Goal: Transaction & Acquisition: Book appointment/travel/reservation

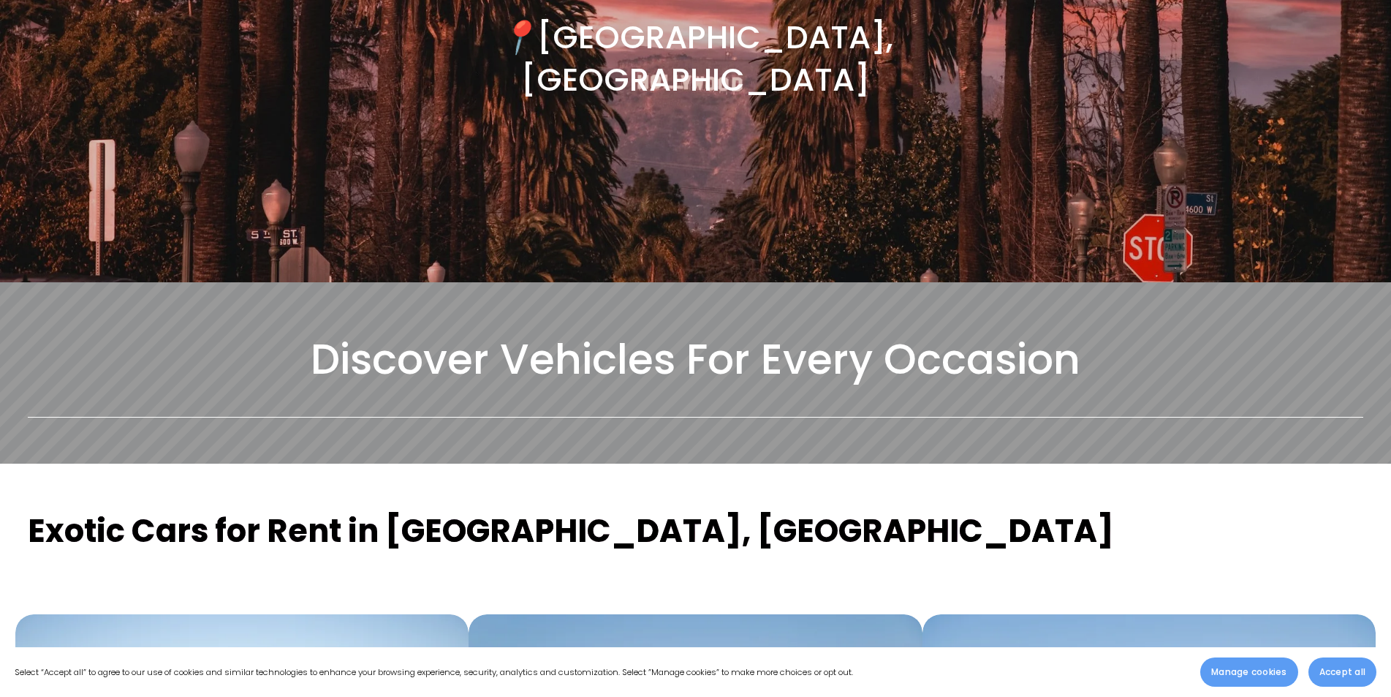
scroll to position [219, 0]
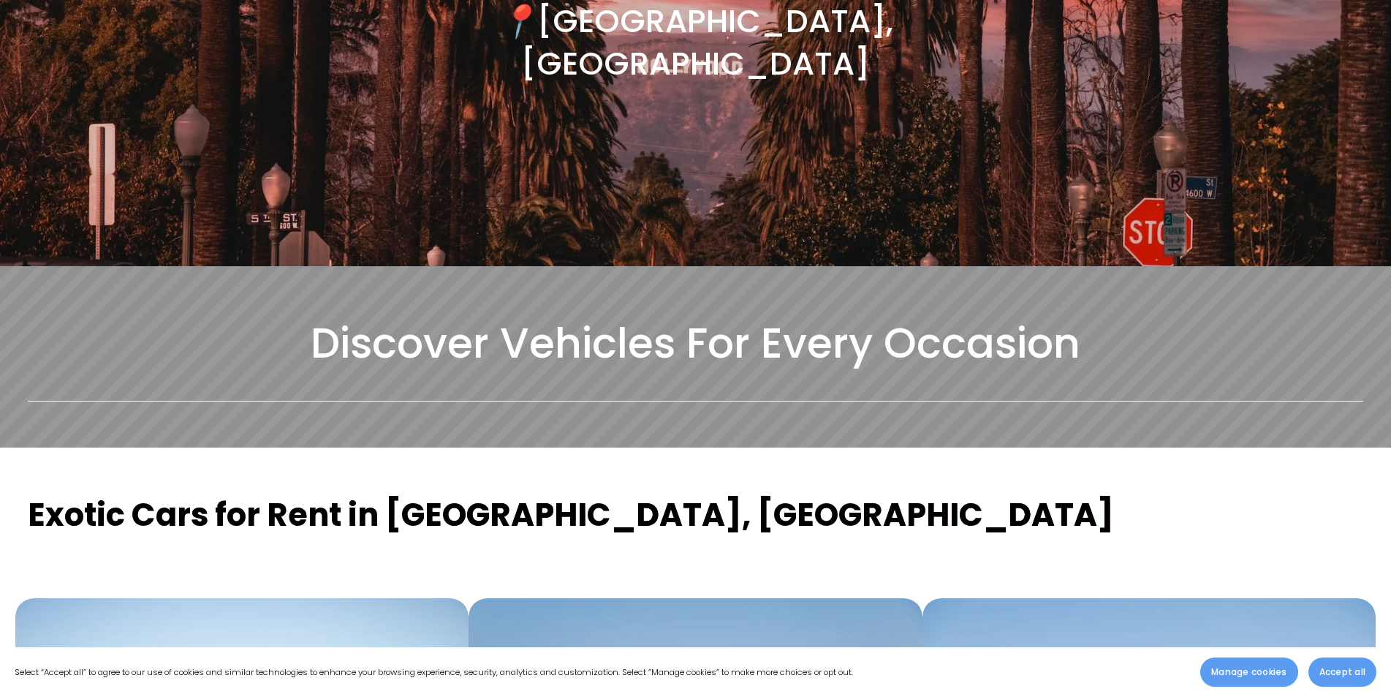
click at [1351, 665] on button "Accept all" at bounding box center [1343, 671] width 68 height 29
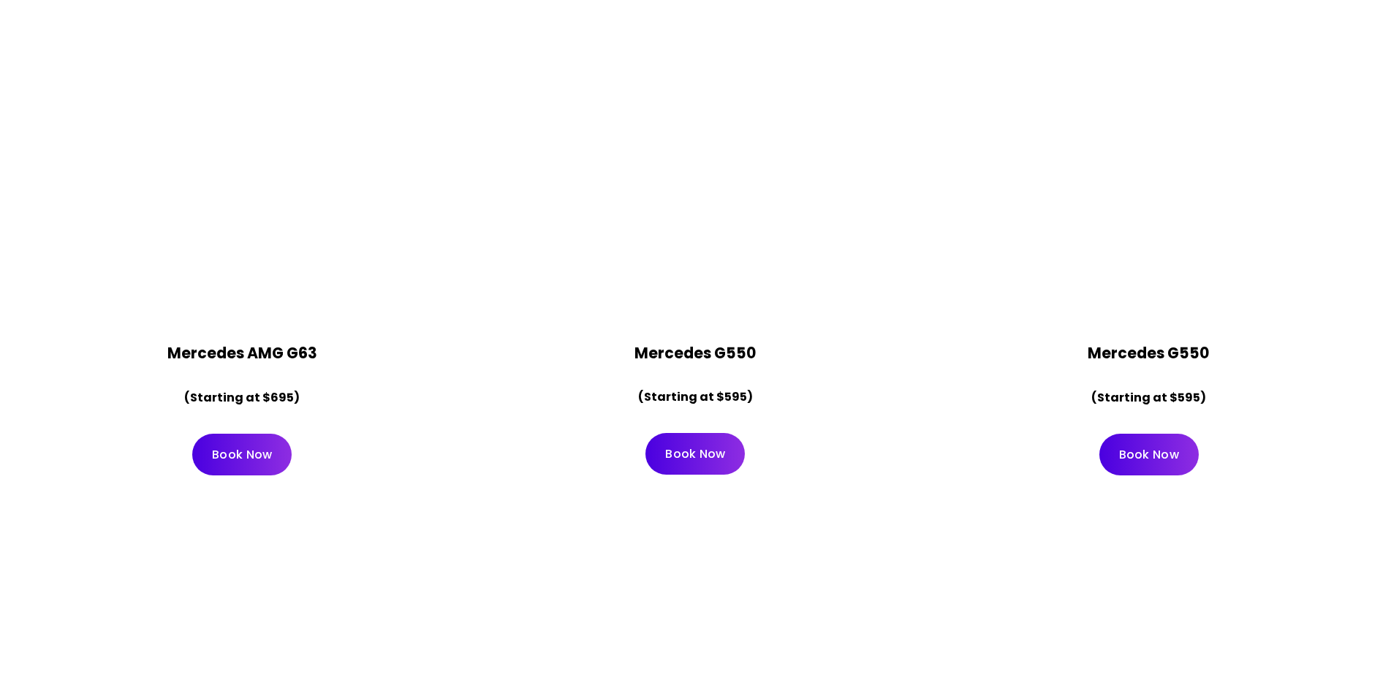
scroll to position [4753, 0]
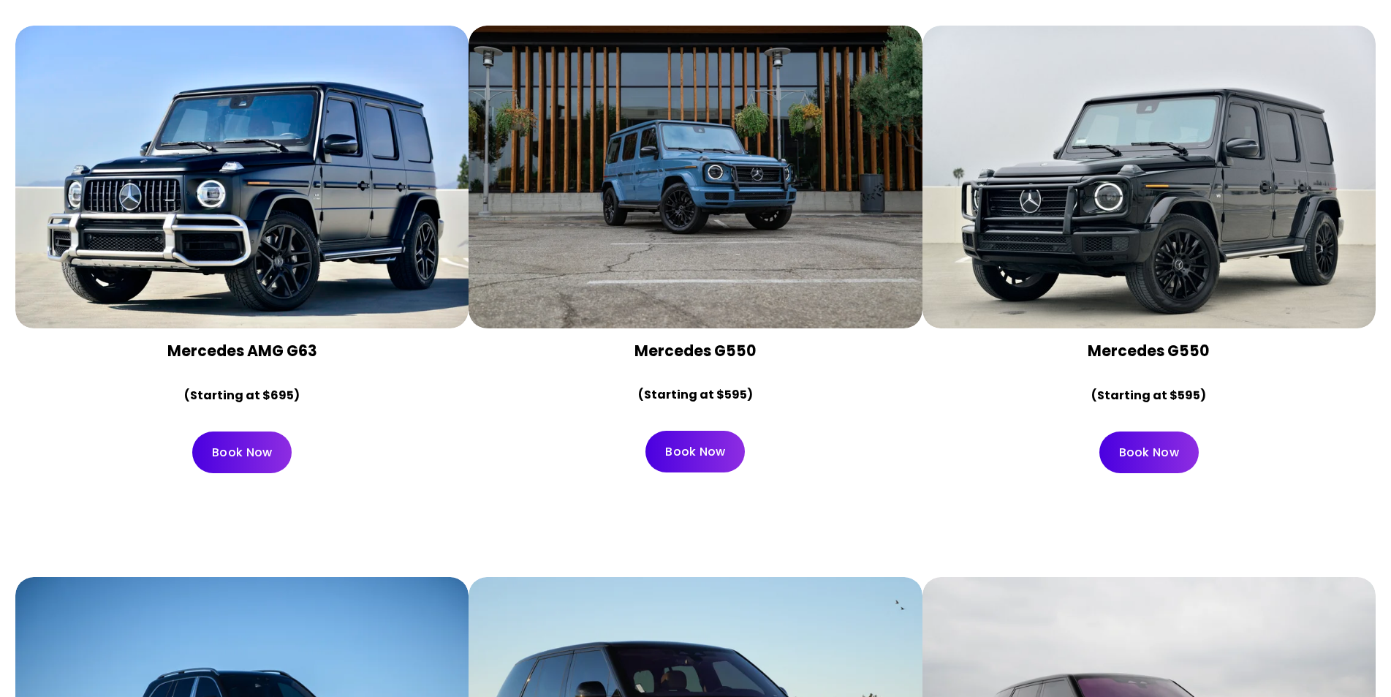
click at [254, 431] on link "Book Now" at bounding box center [241, 452] width 99 height 42
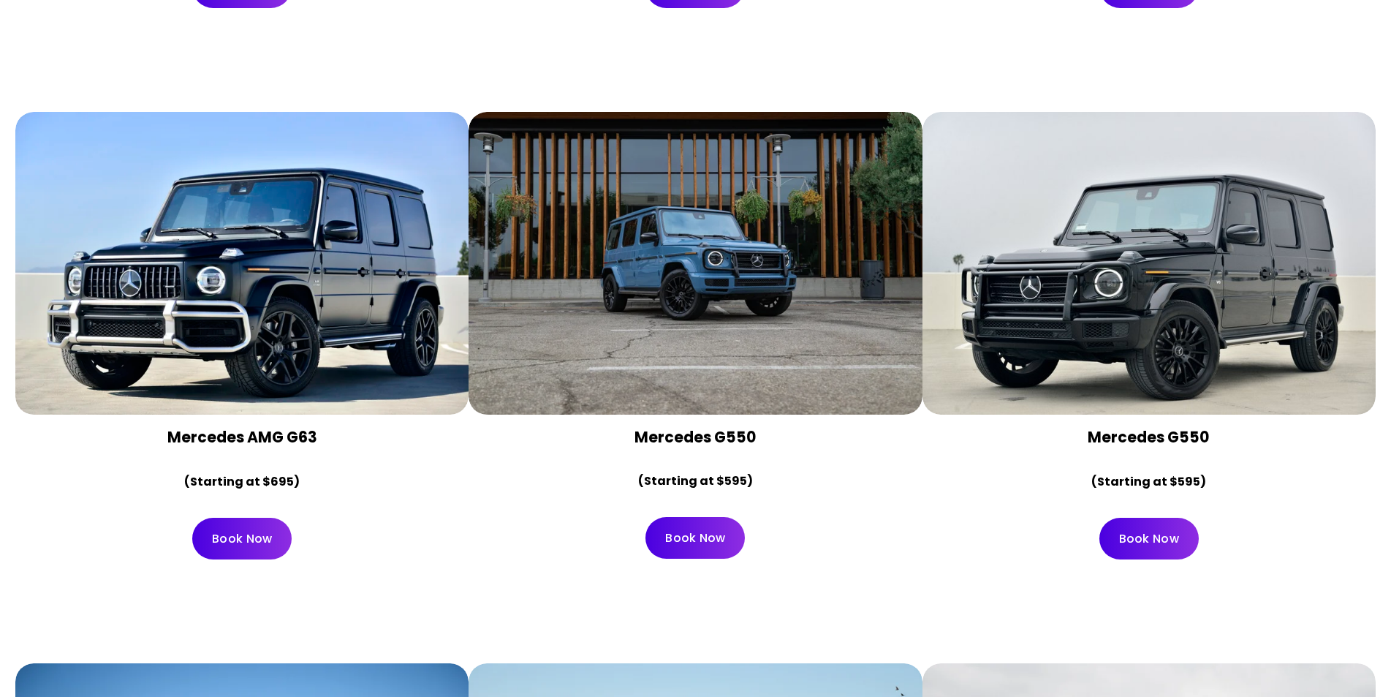
scroll to position [4661, 0]
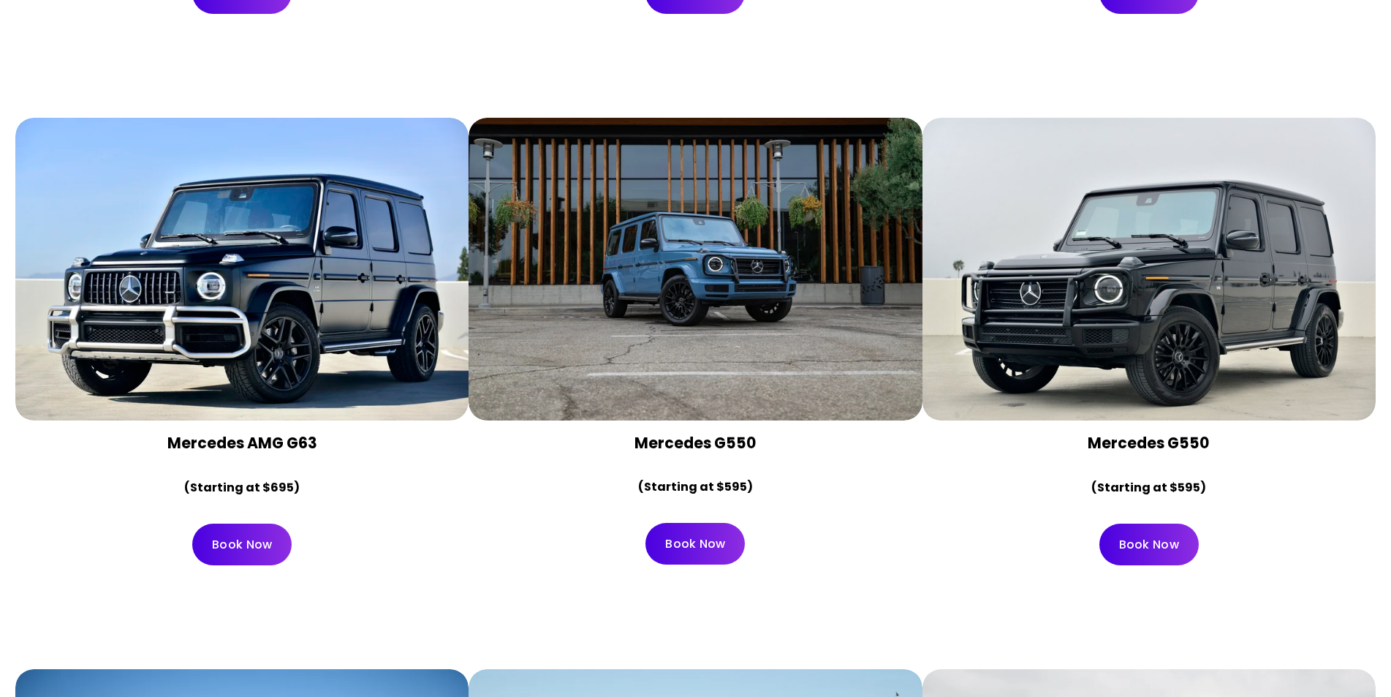
click at [259, 524] on link "Book Now" at bounding box center [241, 545] width 99 height 42
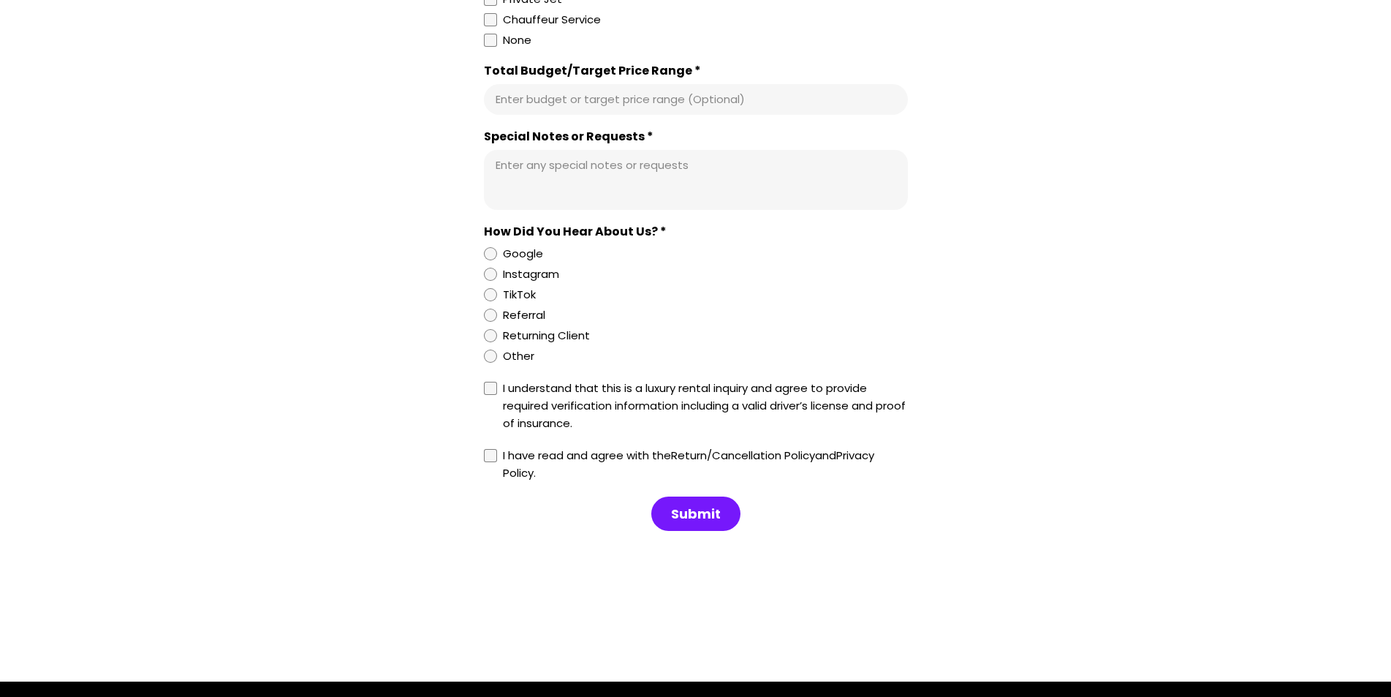
scroll to position [1389, 0]
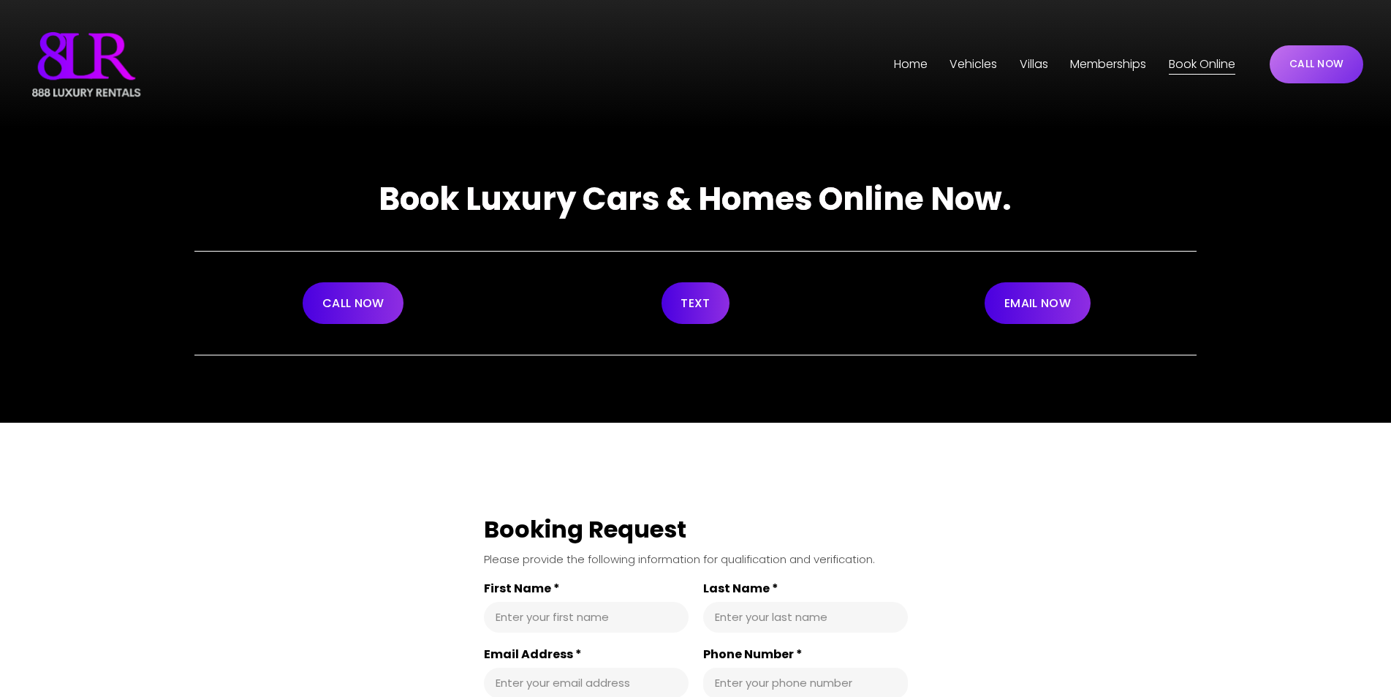
click at [972, 64] on span "Vehicles" at bounding box center [974, 64] width 48 height 21
click at [0, 0] on span "[GEOGRAPHIC_DATA]" at bounding box center [0, 0] width 0 height 0
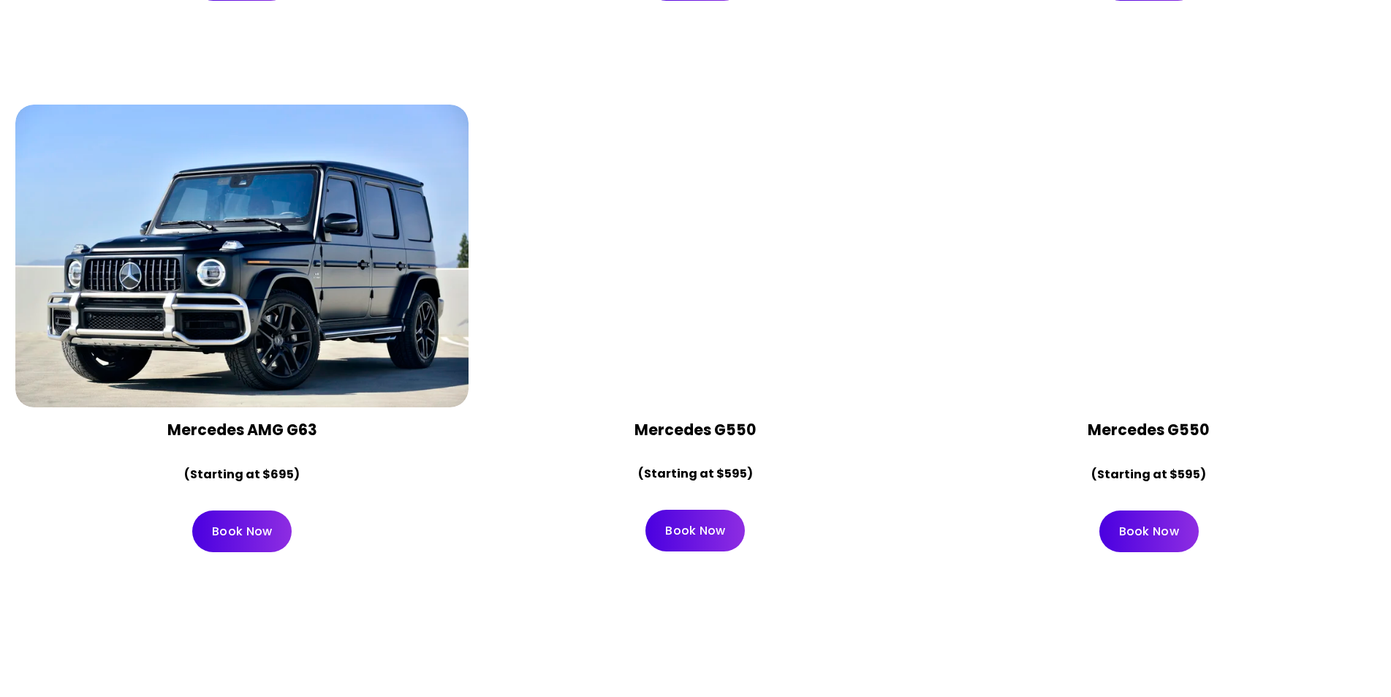
scroll to position [4680, 0]
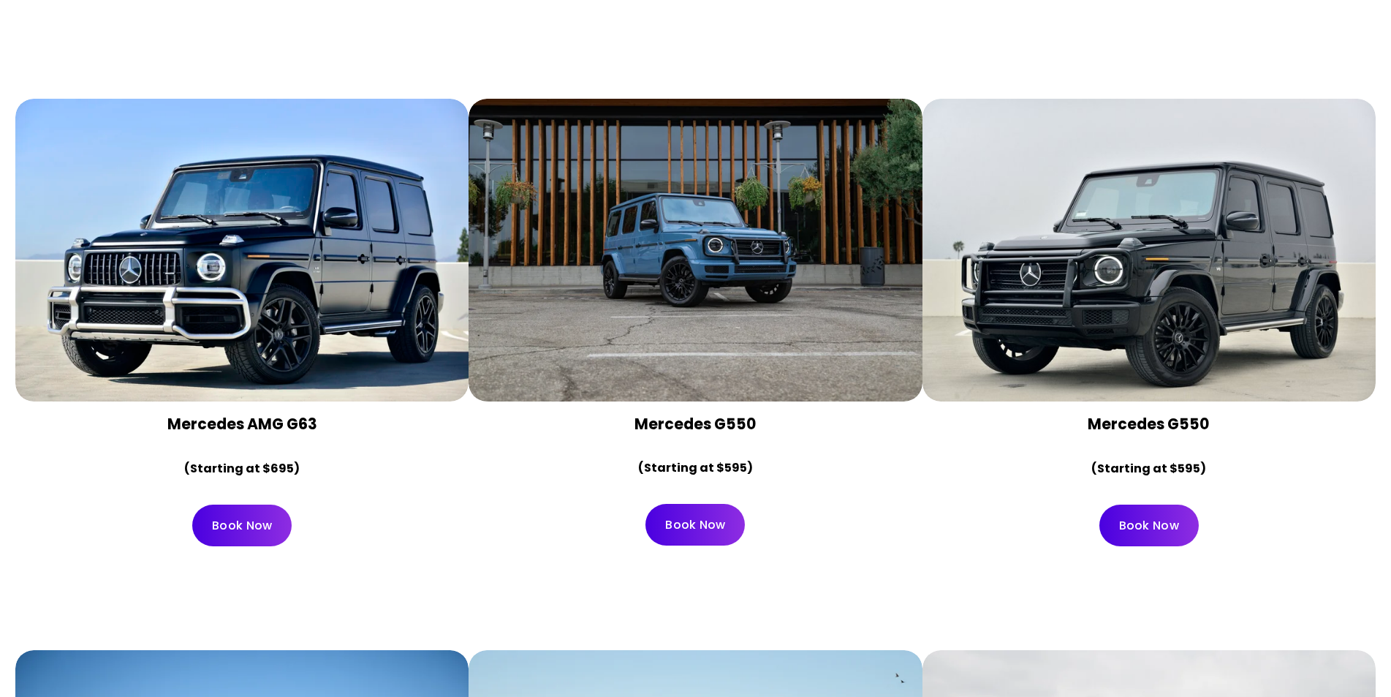
click at [242, 460] on strong "(Starting at $695)" at bounding box center [242, 468] width 116 height 17
drag, startPoint x: 252, startPoint y: 434, endPoint x: 214, endPoint y: 435, distance: 38.1
click at [214, 460] on strong "(Starting at $695)" at bounding box center [242, 468] width 116 height 17
click at [227, 460] on strong "(Starting at $695)" at bounding box center [242, 468] width 116 height 17
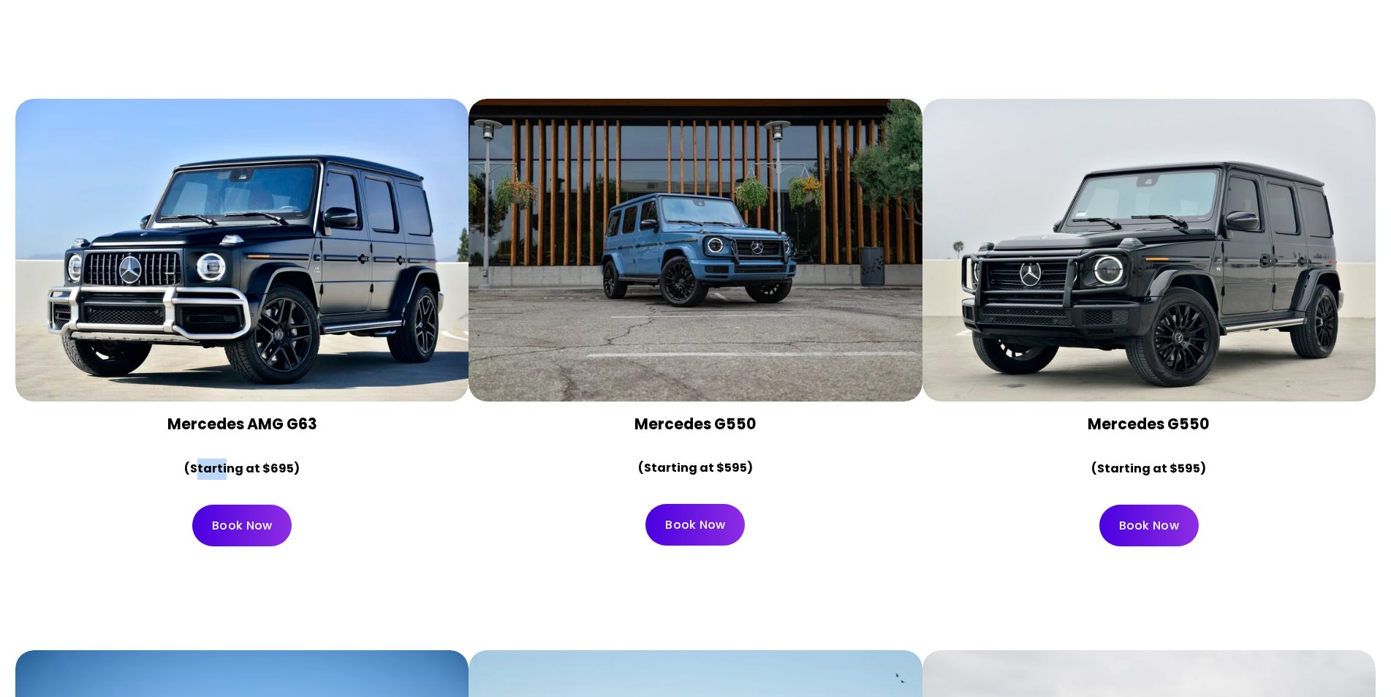
drag, startPoint x: 231, startPoint y: 432, endPoint x: 203, endPoint y: 434, distance: 28.6
click at [203, 460] on strong "(Starting at $695)" at bounding box center [242, 468] width 116 height 17
click at [230, 460] on strong "(Starting at $695)" at bounding box center [242, 468] width 116 height 17
drag, startPoint x: 230, startPoint y: 435, endPoint x: 219, endPoint y: 434, distance: 10.3
click at [219, 460] on strong "(Starting at $695)" at bounding box center [242, 468] width 116 height 17
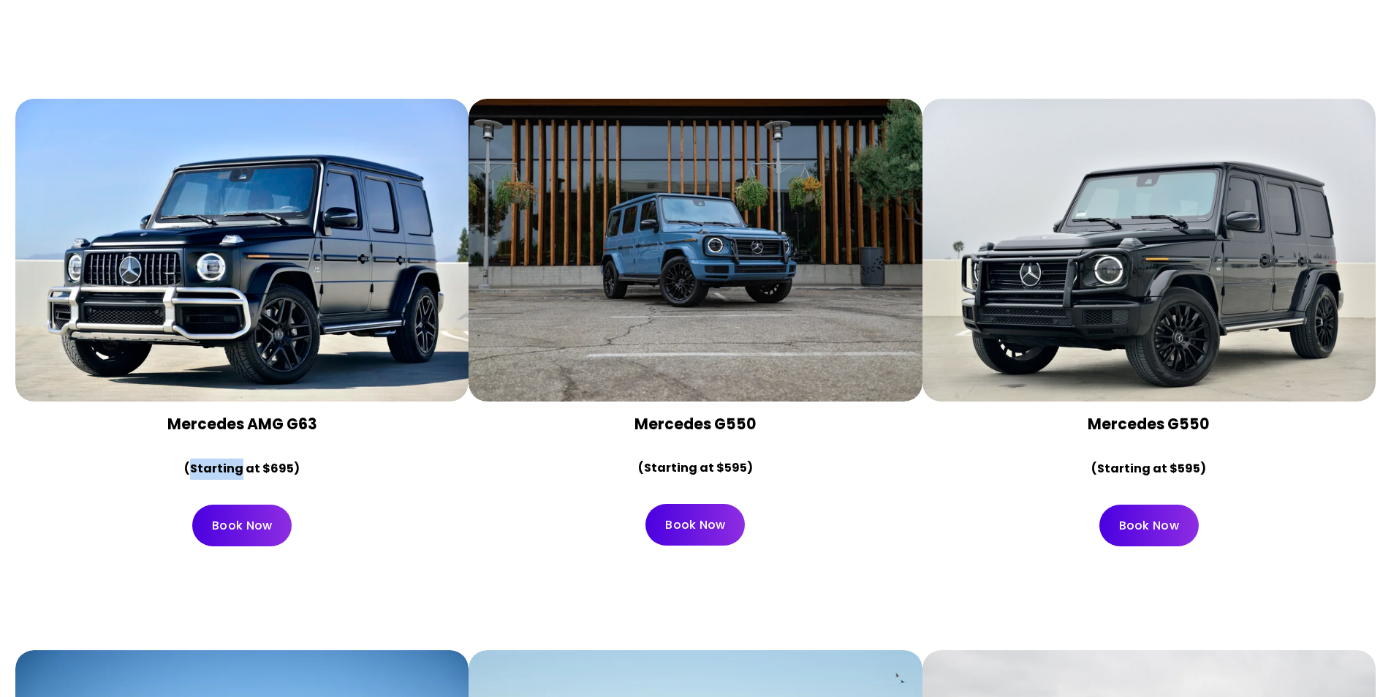
click at [245, 505] on link "Book Now" at bounding box center [241, 526] width 99 height 42
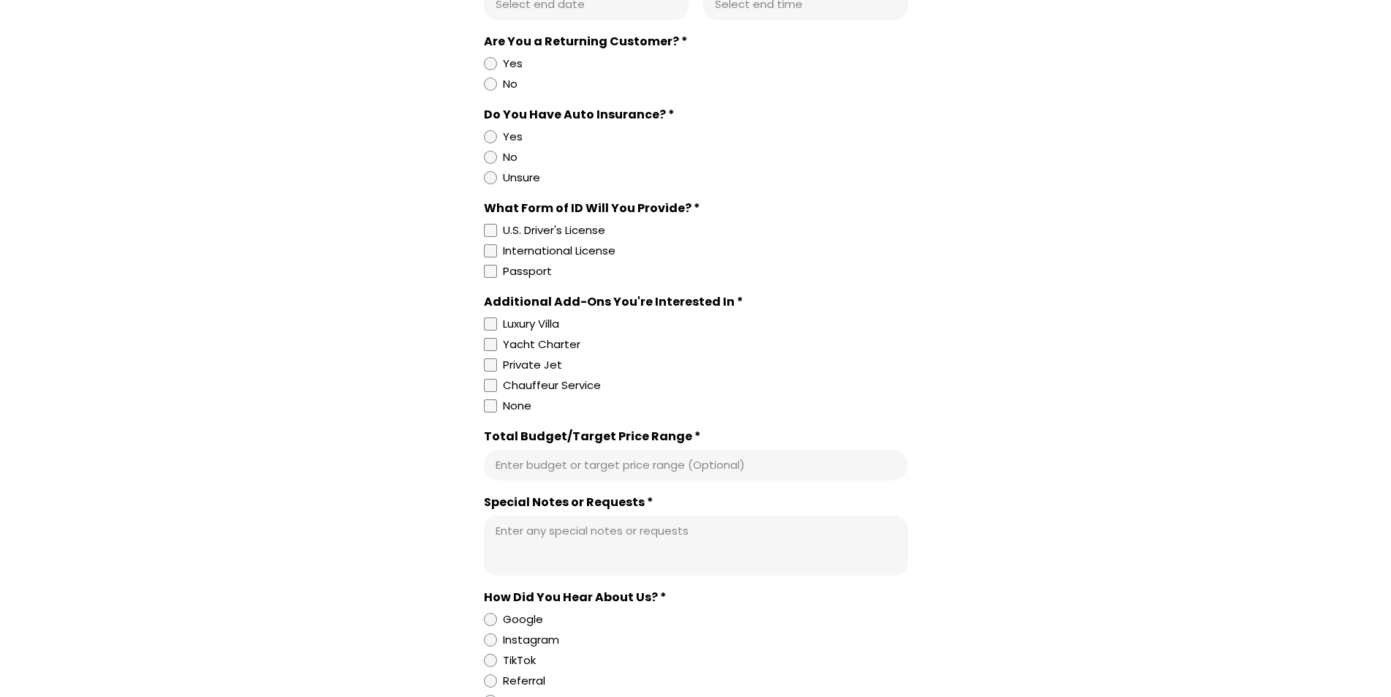
scroll to position [1024, 0]
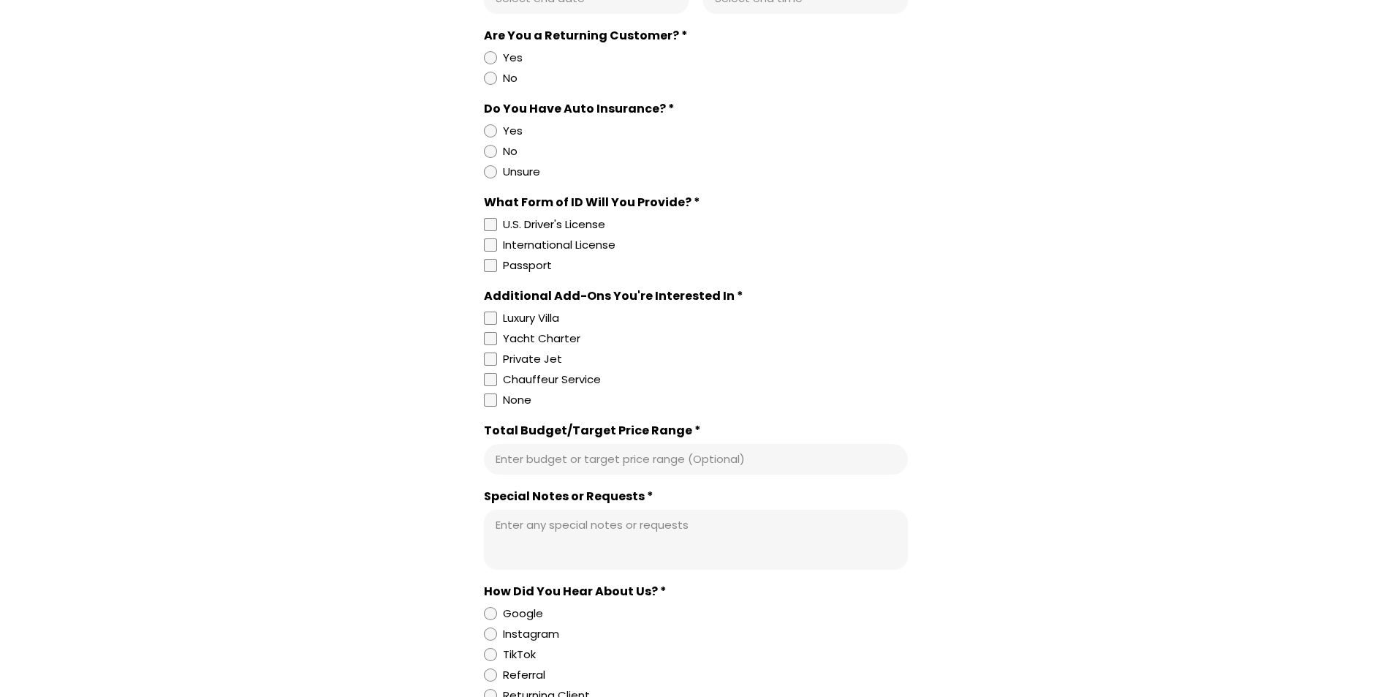
click at [521, 432] on label "Total Budget/Target Price Range *" at bounding box center [696, 430] width 424 height 15
click at [521, 452] on input "Total Budget/Target Price Range *" at bounding box center [696, 459] width 401 height 15
click at [519, 432] on label "Total Budget/Target Price Range *" at bounding box center [696, 430] width 424 height 15
click at [519, 452] on input "Total Budget/Target Price Range *" at bounding box center [696, 459] width 401 height 15
click at [505, 431] on label "Total Budget/Target Price Range *" at bounding box center [696, 430] width 424 height 15
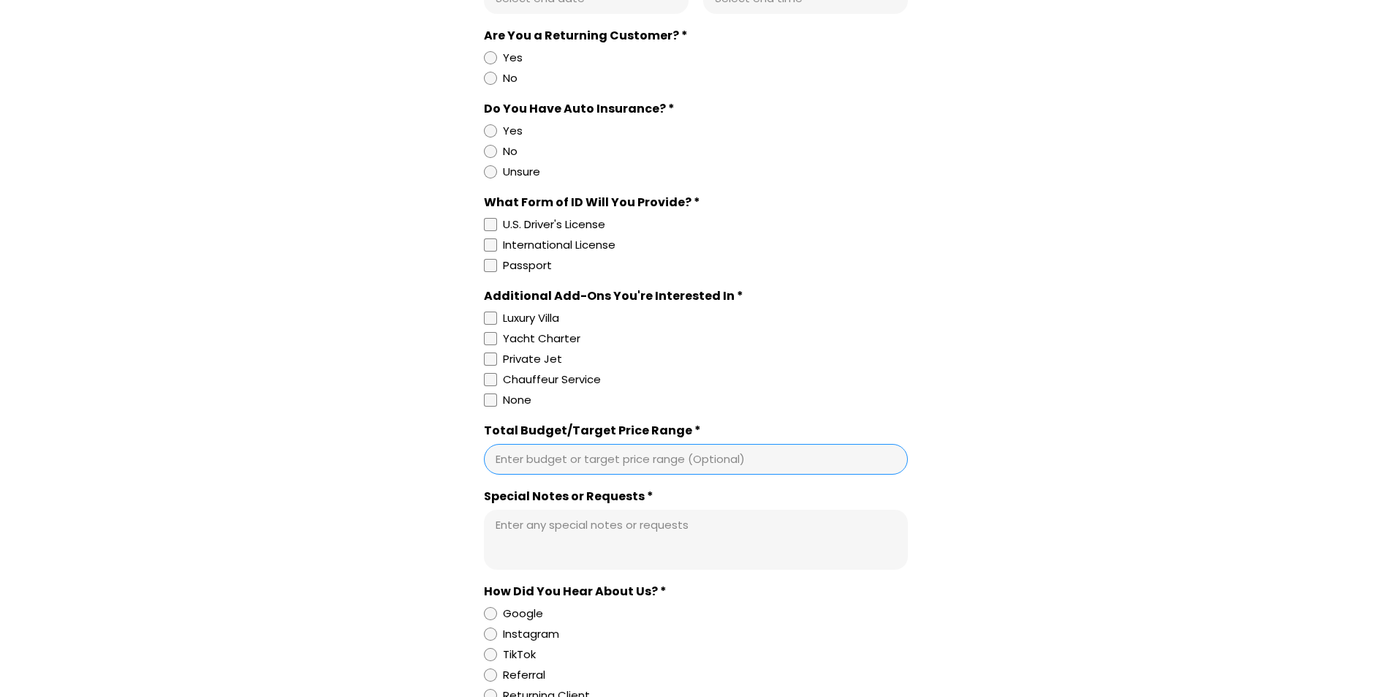
click at [505, 452] on input "Total Budget/Target Price Range *" at bounding box center [696, 459] width 401 height 15
drag, startPoint x: 502, startPoint y: 431, endPoint x: 492, endPoint y: 431, distance: 10.2
click at [492, 431] on label "Total Budget/Target Price Range *" at bounding box center [696, 430] width 424 height 15
click at [496, 452] on input "Total Budget/Target Price Range *" at bounding box center [696, 459] width 401 height 15
click at [442, 430] on div "**********" at bounding box center [696, 190] width 1336 height 1400
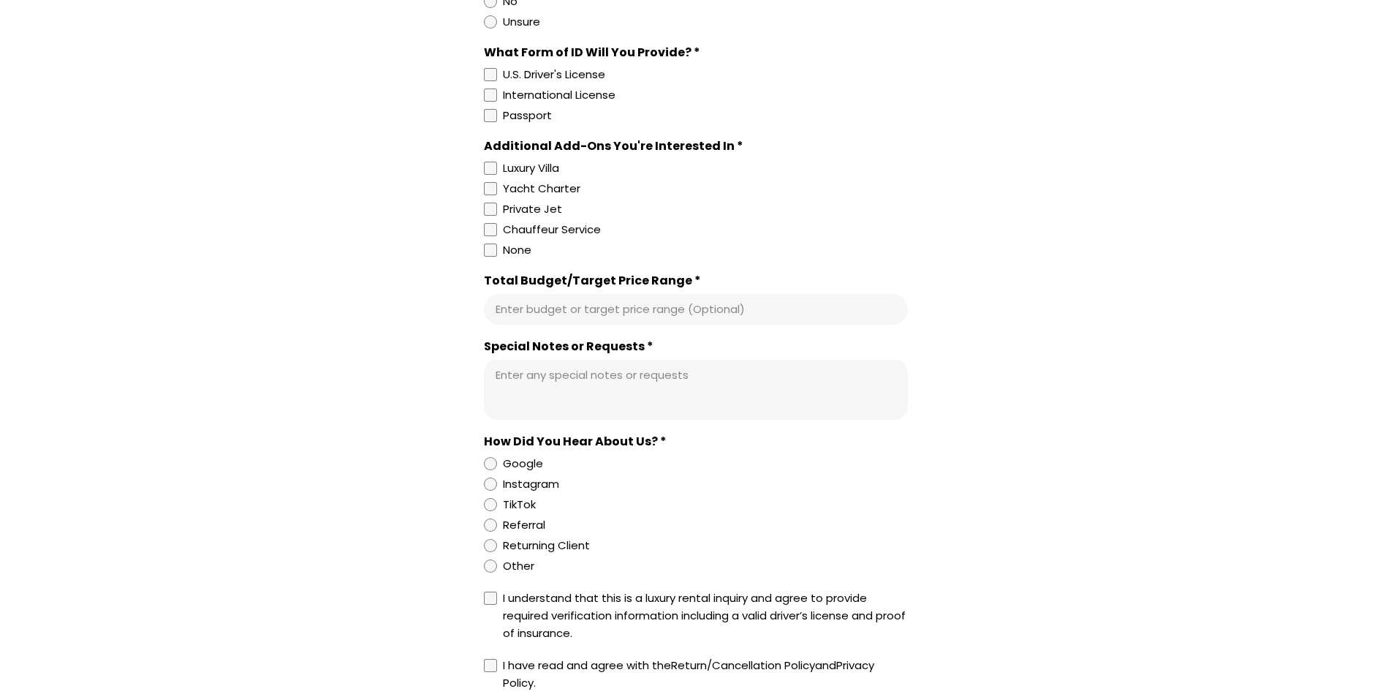
scroll to position [1243, 0]
